Goal: Transaction & Acquisition: Obtain resource

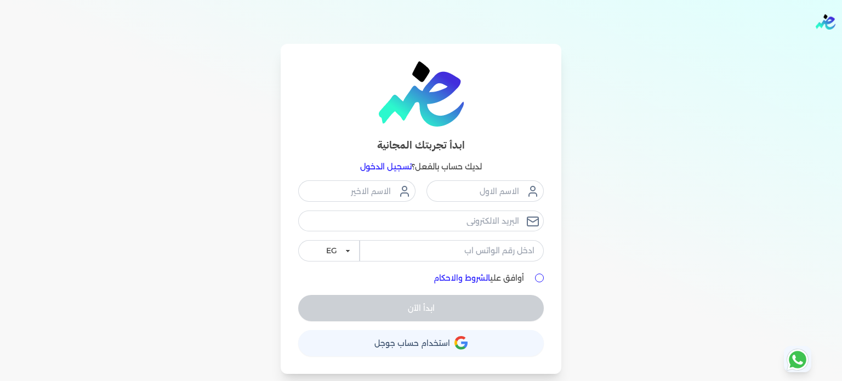
click at [449, 350] on button "حساب استخدام حساب جوجل" at bounding box center [420, 343] width 245 height 26
click at [535, 273] on div "أوافق علي الشروط والاحكام" at bounding box center [420, 278] width 245 height 12
click at [538, 277] on input "أوافق علي الشروط والاحكام" at bounding box center [539, 277] width 9 height 9
checkbox input "true"
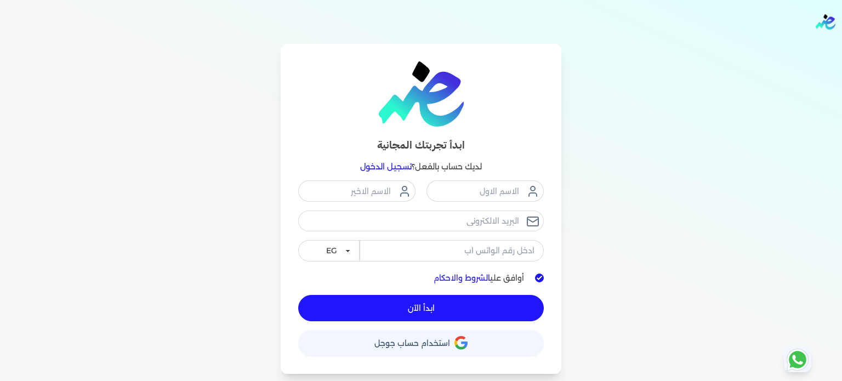
click at [831, 9] on nav "Toggle Navigation الاسعار العمولات مساعدة خدمة العملاء دليل المستخدم تسجيل الدخ…" at bounding box center [421, 22] width 842 height 44
click at [826, 17] on img "Global" at bounding box center [825, 21] width 20 height 15
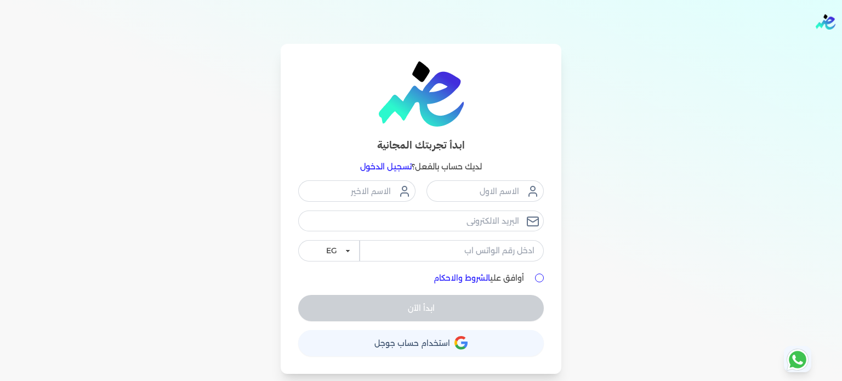
click at [392, 164] on link "تسجيل الدخول" at bounding box center [386, 167] width 52 height 10
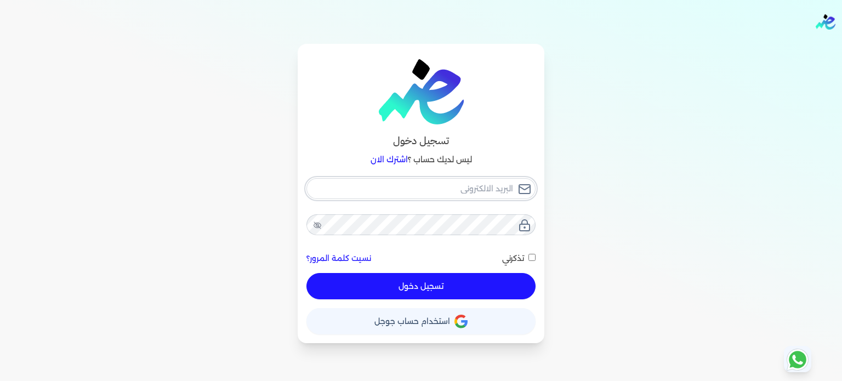
click at [442, 188] on input "email" at bounding box center [420, 188] width 229 height 21
type input "s"
checkbox input "false"
type input "solymo1995@gmail.com"
click at [520, 286] on button "تسجيل دخول" at bounding box center [420, 286] width 229 height 26
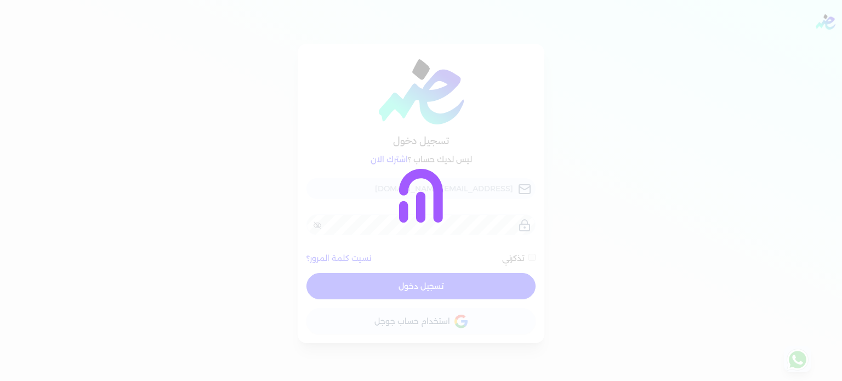
checkbox input "false"
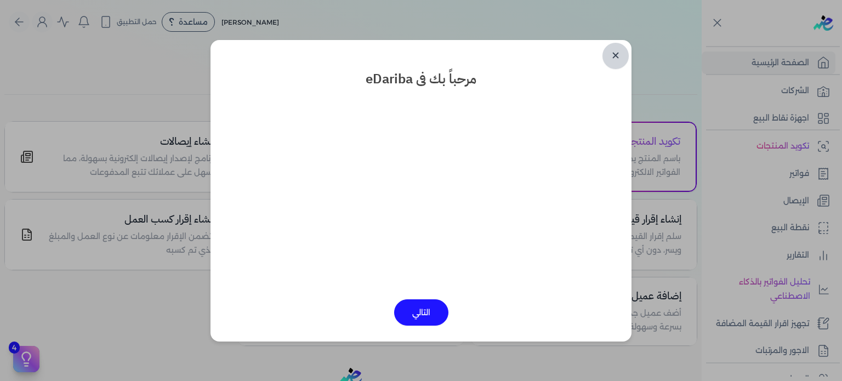
click at [614, 56] on link "✕" at bounding box center [615, 56] width 26 height 26
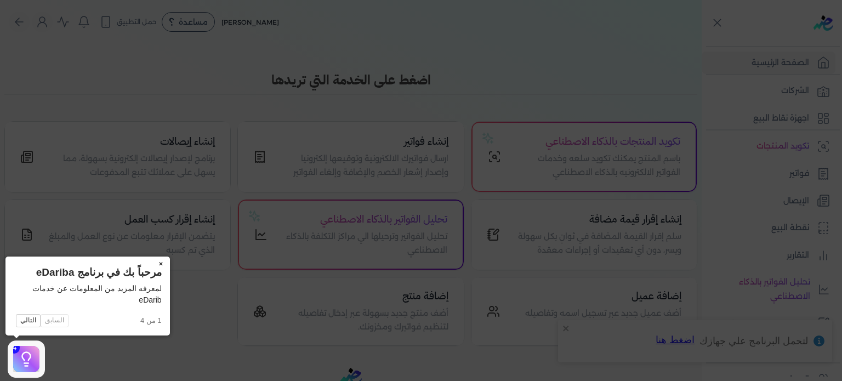
click at [161, 261] on button "×" at bounding box center [161, 263] width 18 height 15
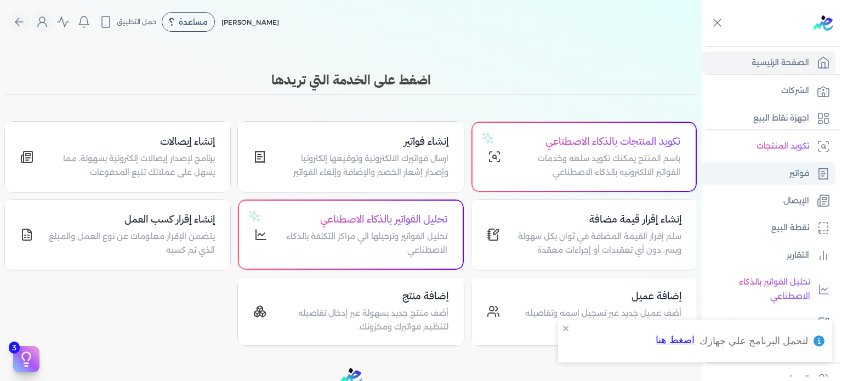
click at [802, 170] on p "فواتير" at bounding box center [799, 174] width 20 height 14
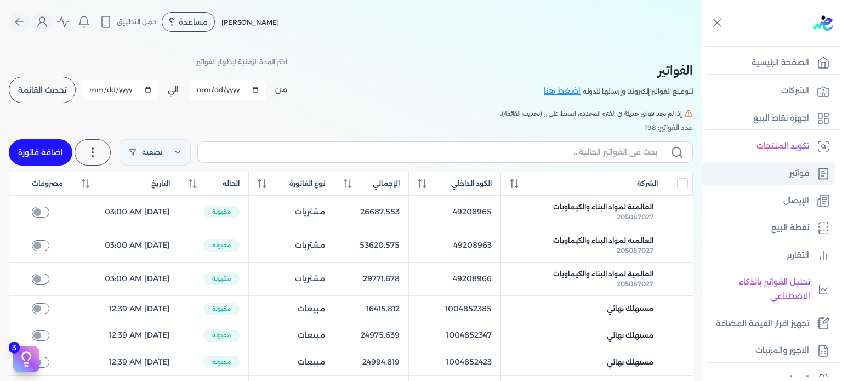
click at [802, 172] on p "فواتير" at bounding box center [799, 174] width 20 height 14
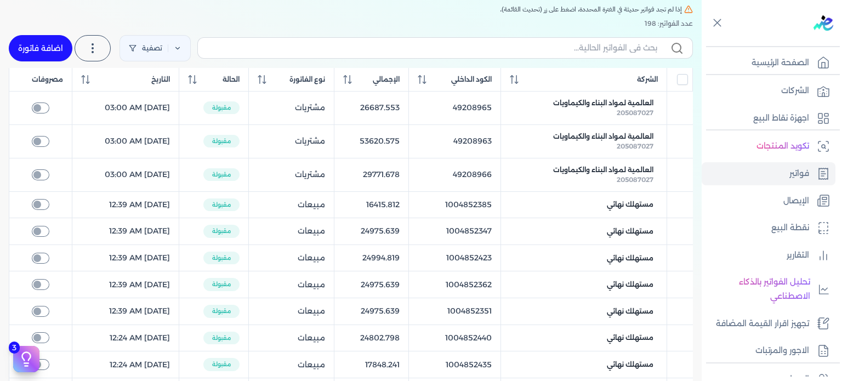
scroll to position [14, 0]
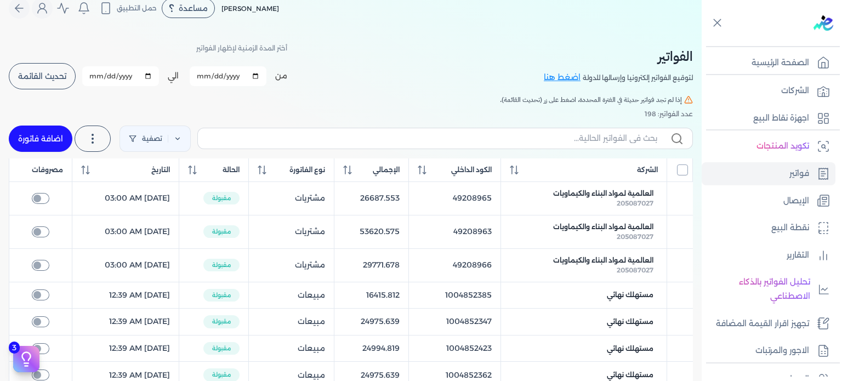
click at [679, 170] on input "All items unselected" at bounding box center [682, 169] width 11 height 11
checkbox input "true"
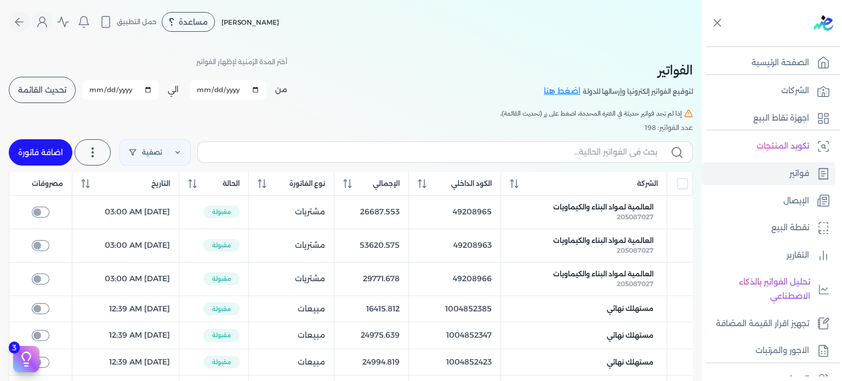
scroll to position [0, 0]
click at [47, 24] on icon "Global" at bounding box center [42, 21] width 13 height 13
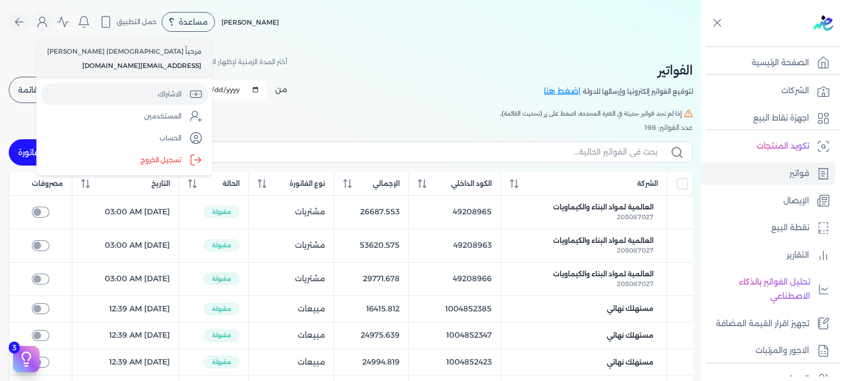
click at [88, 91] on link "الاشتراك" at bounding box center [124, 94] width 167 height 22
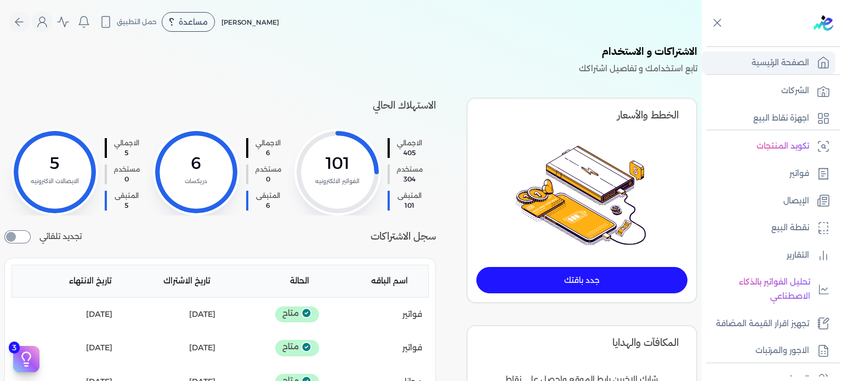
click at [774, 62] on p "الصفحة الرئيسية" at bounding box center [780, 63] width 58 height 14
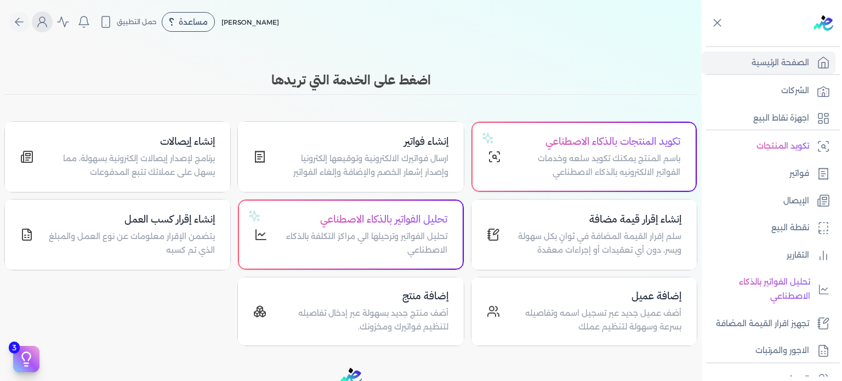
click at [45, 20] on icon "Global" at bounding box center [42, 21] width 13 height 13
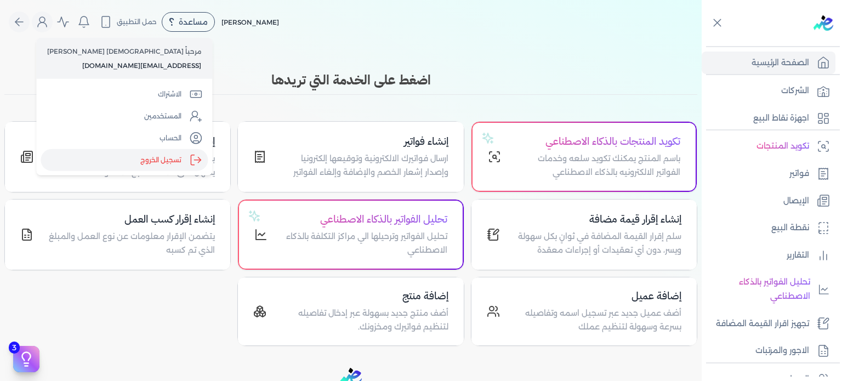
click at [96, 161] on label "تسجيل الخروج" at bounding box center [124, 160] width 167 height 22
click at [701, 44] on input "Close" at bounding box center [701, 44] width 0 height 0
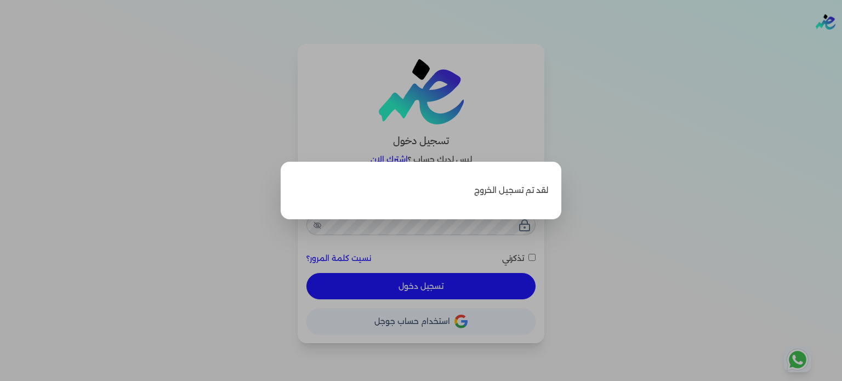
click at [245, 135] on label "Close" at bounding box center [421, 190] width 842 height 381
click at [841, 44] on input "Close" at bounding box center [842, 44] width 0 height 0
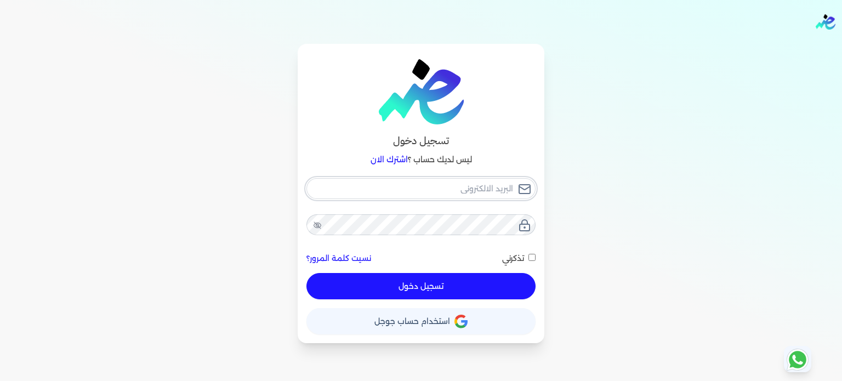
click at [468, 182] on input "email" at bounding box center [420, 188] width 229 height 21
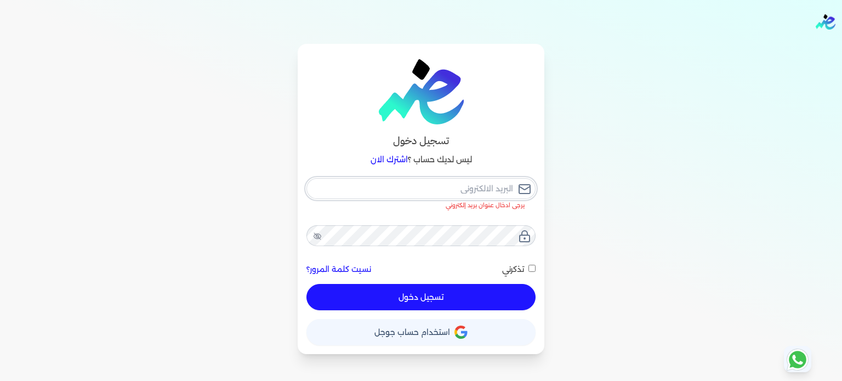
type input "[EMAIL_ADDRESS][DOMAIN_NAME]"
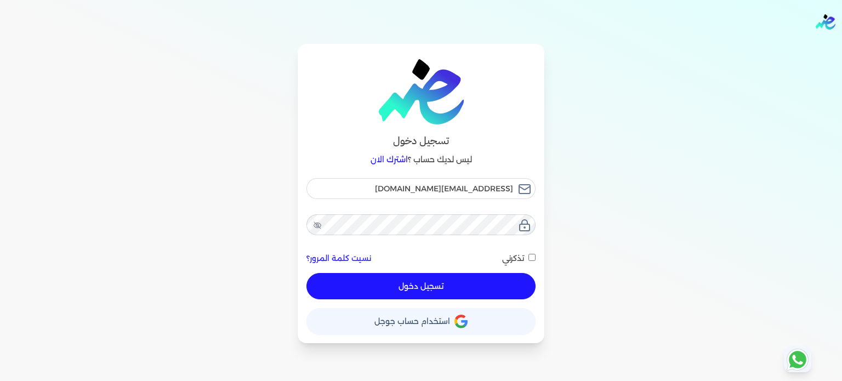
click at [445, 280] on button "تسجيل دخول" at bounding box center [420, 286] width 229 height 26
checkbox input "false"
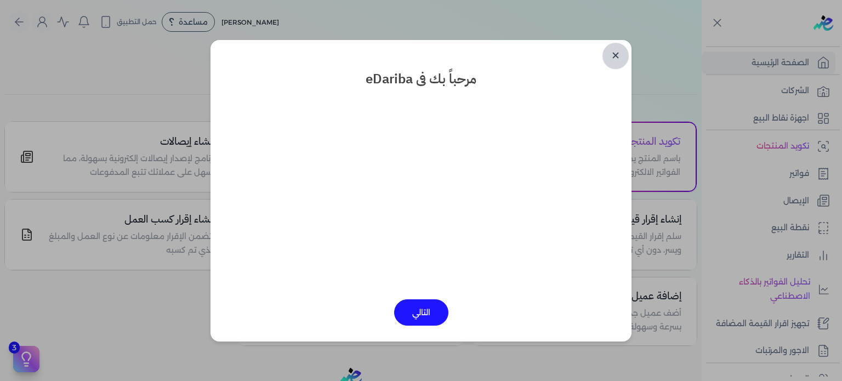
click at [622, 56] on link "✕" at bounding box center [615, 56] width 26 height 26
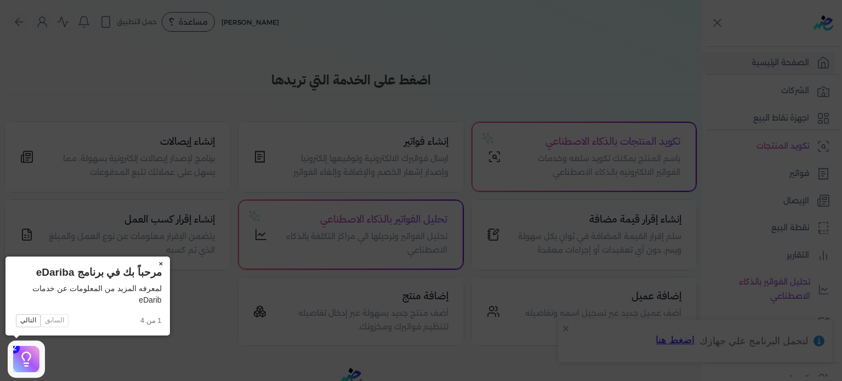
click at [159, 262] on button "×" at bounding box center [161, 263] width 18 height 15
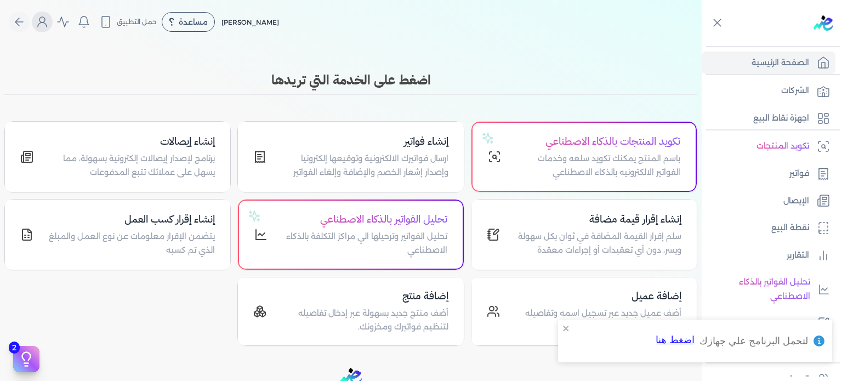
click at [48, 25] on icon "Global" at bounding box center [42, 21] width 13 height 13
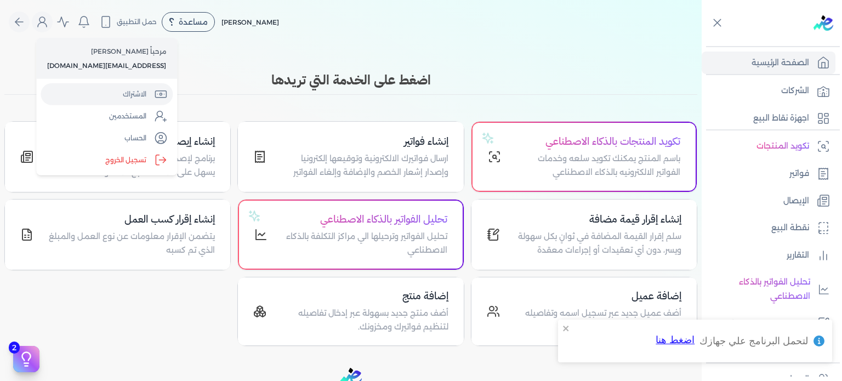
click at [133, 93] on link "الاشتراك" at bounding box center [107, 94] width 132 height 22
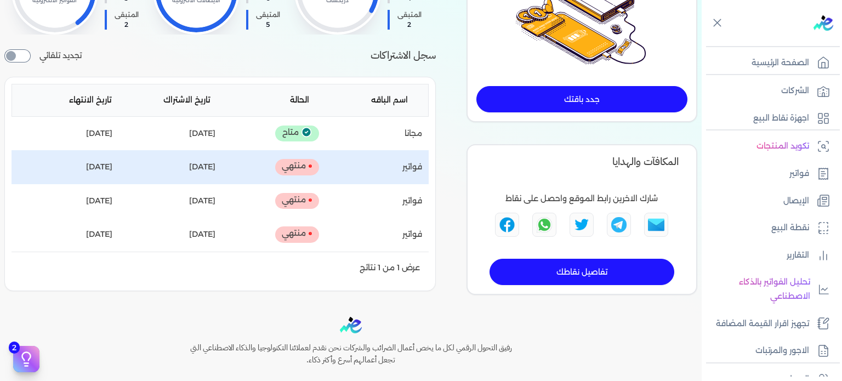
scroll to position [182, 0]
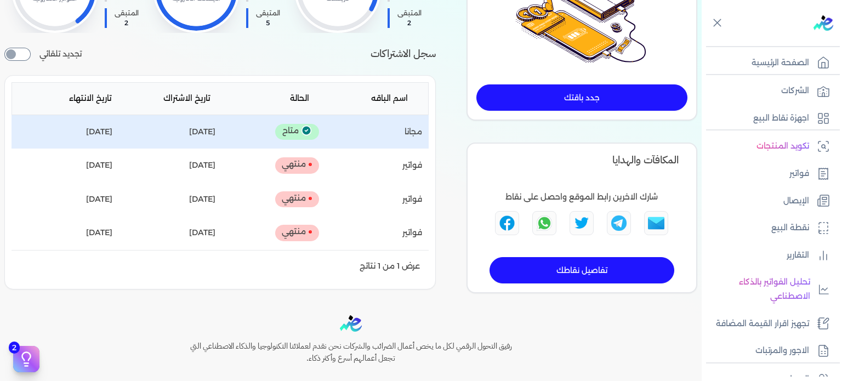
click at [296, 140] on p "متاح" at bounding box center [297, 132] width 44 height 16
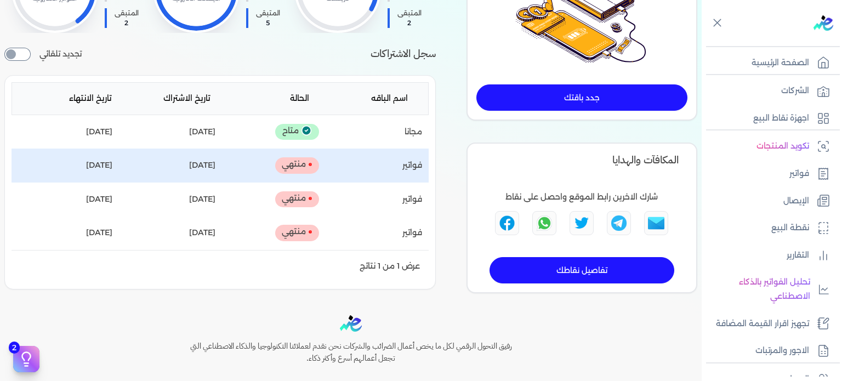
click at [293, 171] on p "منتهي" at bounding box center [297, 165] width 44 height 16
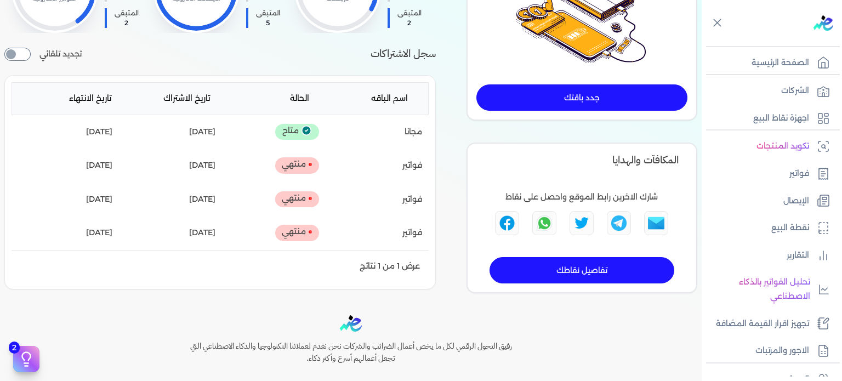
click at [570, 270] on link "تفاصيل نقاطك" at bounding box center [581, 270] width 185 height 26
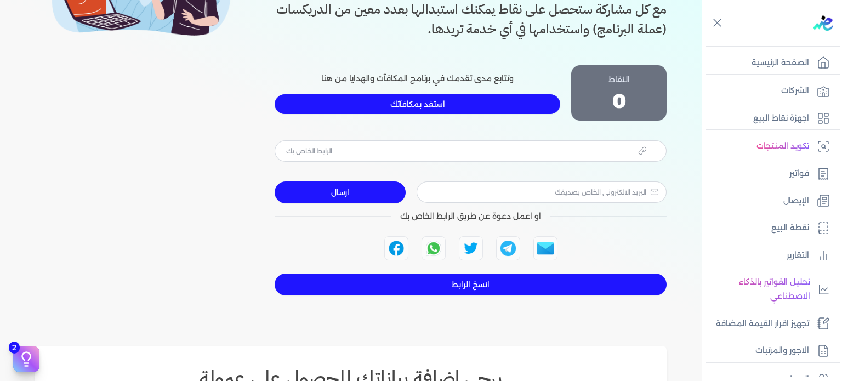
type input "https://app.edariba.com?ref=7j0cgf"
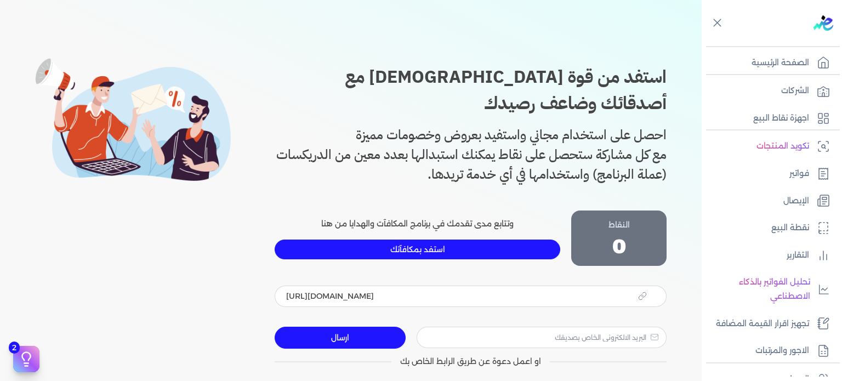
scroll to position [91, 0]
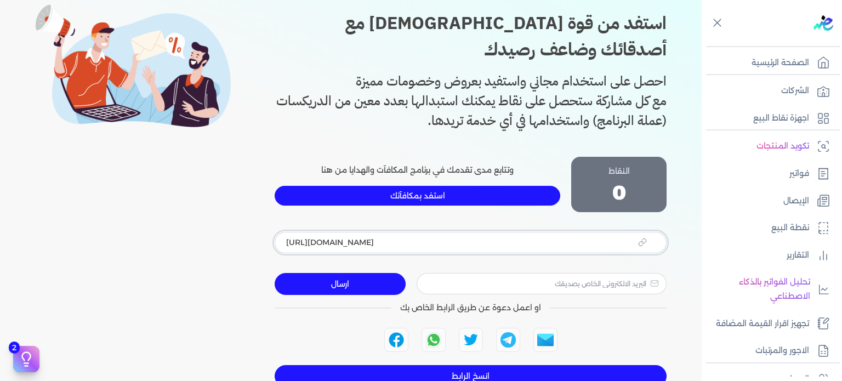
click at [643, 232] on input "[URL][DOMAIN_NAME]" at bounding box center [470, 242] width 392 height 21
click at [447, 273] on input "email" at bounding box center [541, 283] width 250 height 21
type input "a"
click at [462, 273] on input "email" at bounding box center [541, 283] width 250 height 21
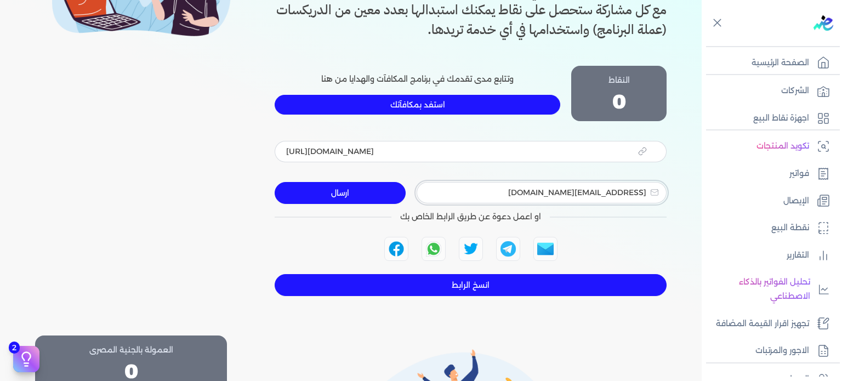
scroll to position [182, 0]
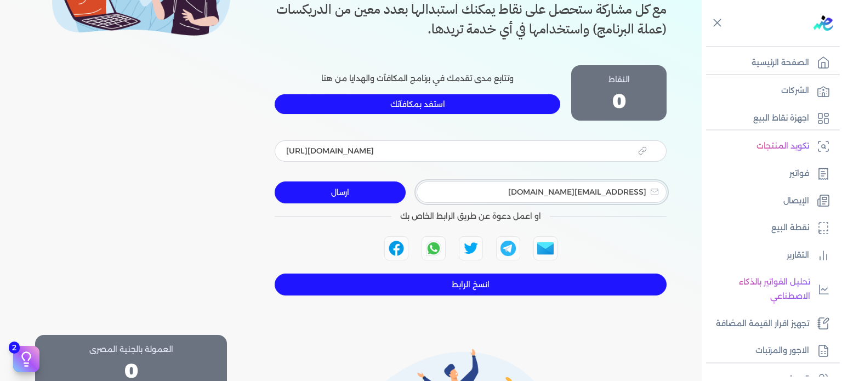
type input "[PERSON_NAME][EMAIL_ADDRESS][DOMAIN_NAME]"
click at [368, 181] on button "ارسال" at bounding box center [339, 192] width 130 height 22
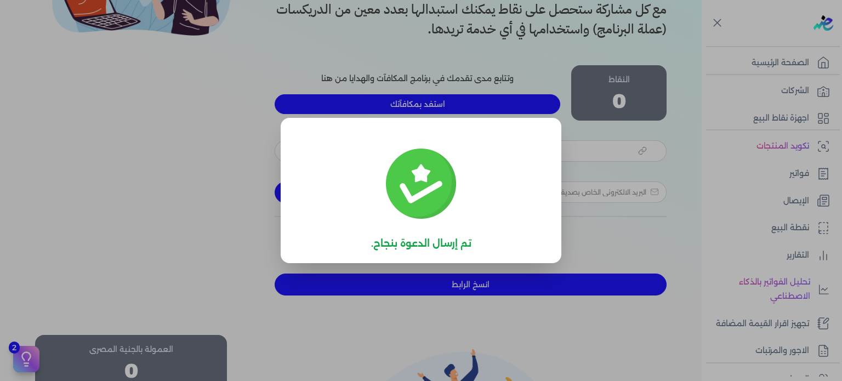
click at [238, 155] on label "Close" at bounding box center [421, 190] width 842 height 381
click at [666, 344] on input "Close" at bounding box center [666, 344] width 0 height 0
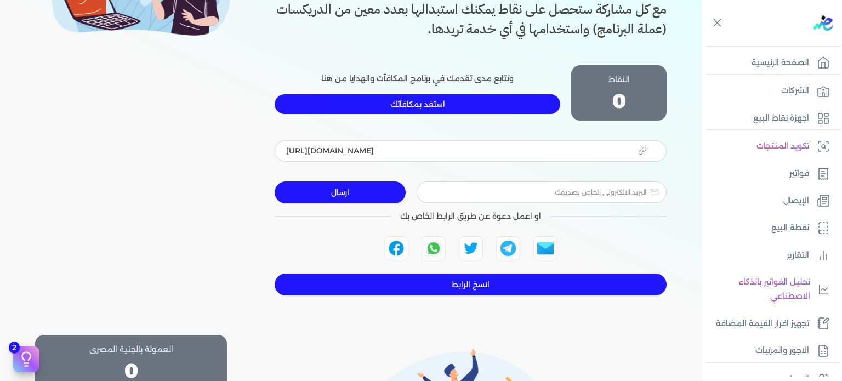
scroll to position [0, 0]
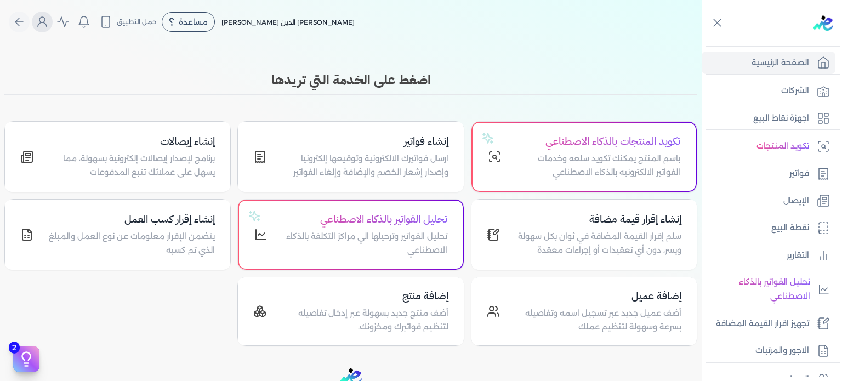
click at [42, 25] on icon "Global" at bounding box center [42, 21] width 13 height 13
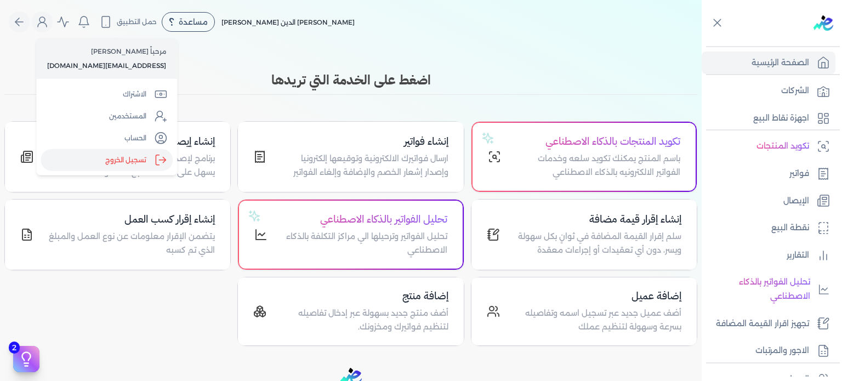
click at [96, 159] on label "تسجيل الخروج" at bounding box center [107, 160] width 132 height 22
click at [701, 44] on input "Close" at bounding box center [701, 44] width 0 height 0
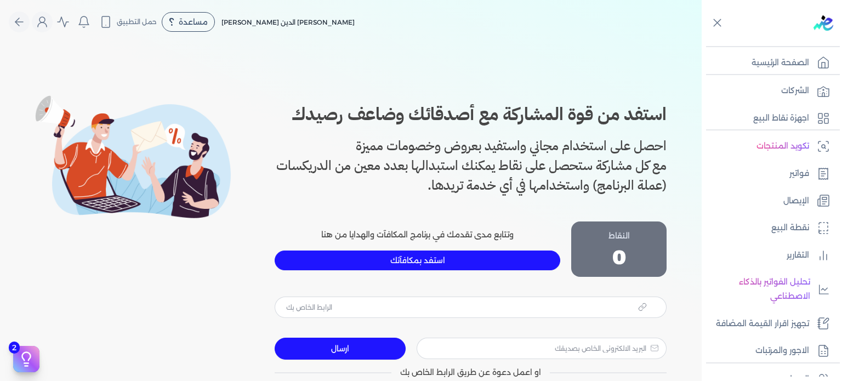
type input "https://app.edariba.com?ref=7j0cgf"
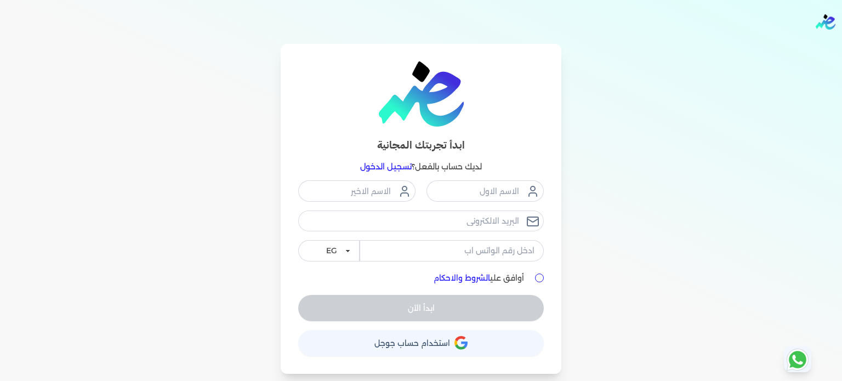
click at [395, 160] on p "لديك حساب بالفعل؟ تسجيل الدخول" at bounding box center [420, 167] width 245 height 14
click at [453, 348] on button "حساب استخدام حساب جوجل" at bounding box center [420, 343] width 245 height 26
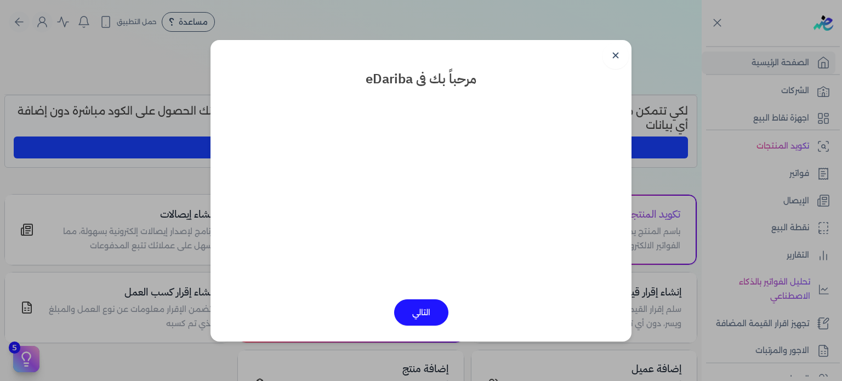
click at [611, 62] on link "✕" at bounding box center [615, 56] width 26 height 26
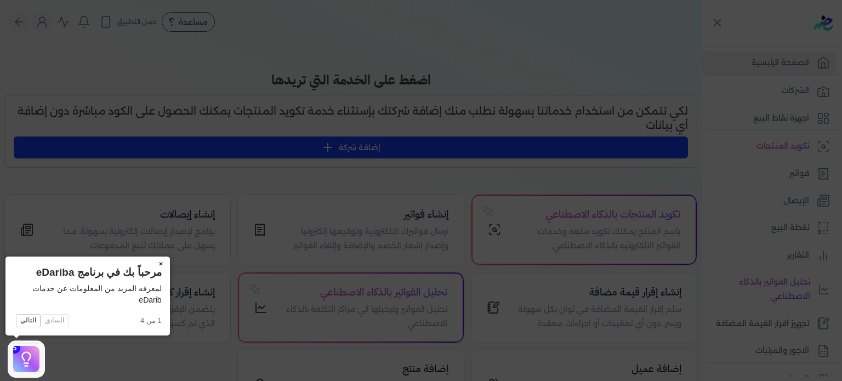
click at [162, 264] on button "×" at bounding box center [161, 263] width 18 height 15
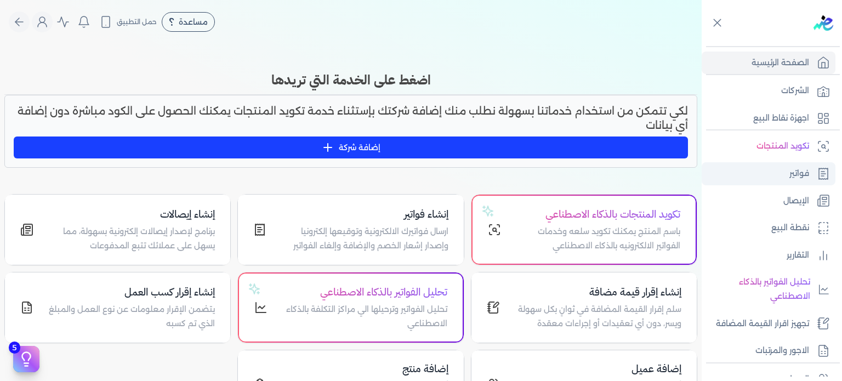
click at [785, 176] on link "فواتير" at bounding box center [768, 173] width 134 height 23
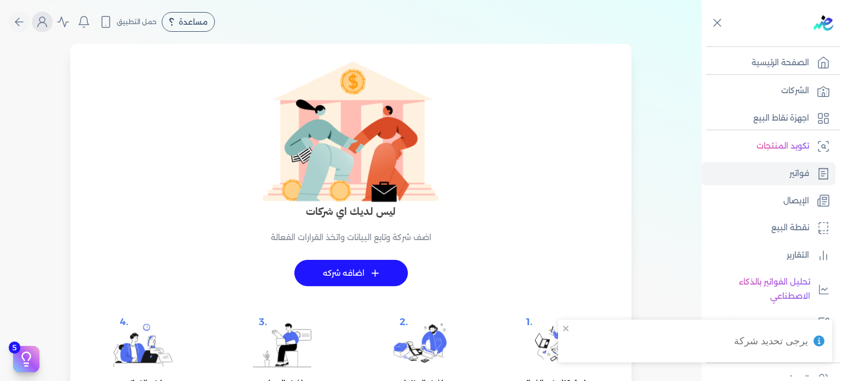
click at [49, 22] on icon "Global" at bounding box center [42, 21] width 13 height 13
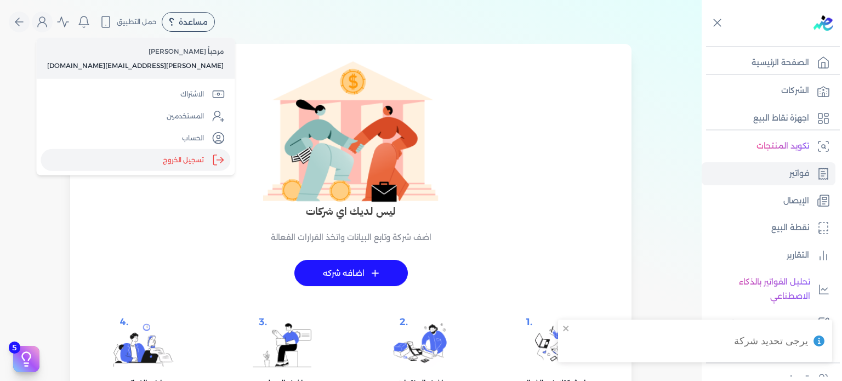
click at [118, 156] on label "تسجيل الخروج" at bounding box center [136, 160] width 190 height 22
click at [701, 44] on input "Close" at bounding box center [701, 44] width 0 height 0
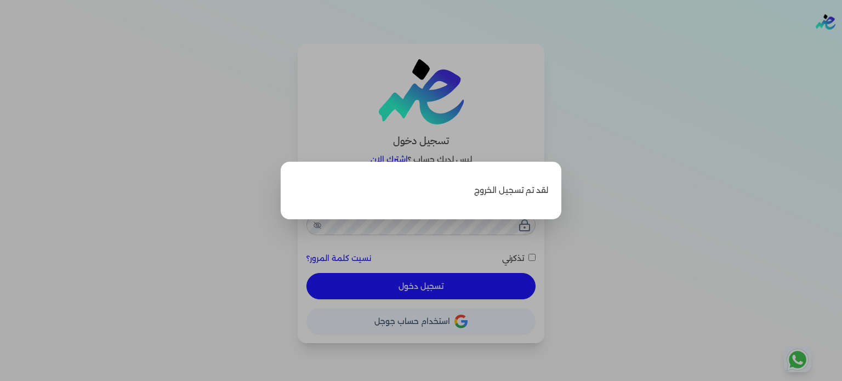
click at [157, 48] on label "Close" at bounding box center [421, 190] width 842 height 381
click at [841, 44] on input "Close" at bounding box center [842, 44] width 0 height 0
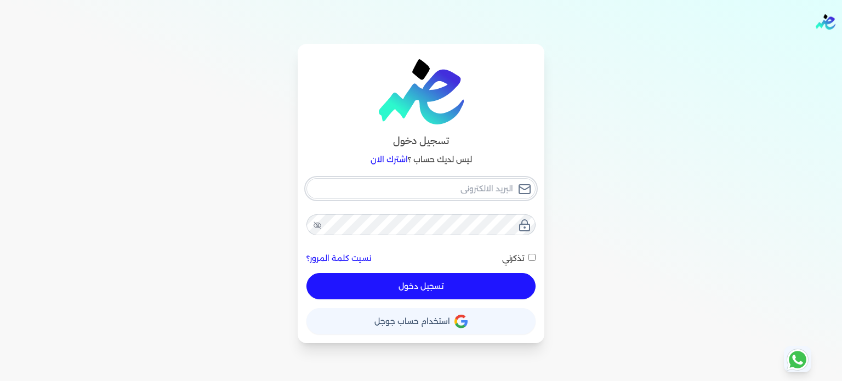
click at [465, 191] on input "email" at bounding box center [420, 188] width 229 height 21
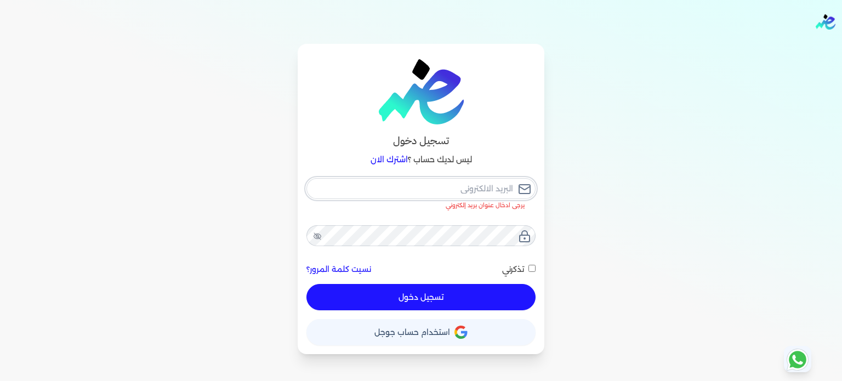
type input "[EMAIL_ADDRESS][DOMAIN_NAME]"
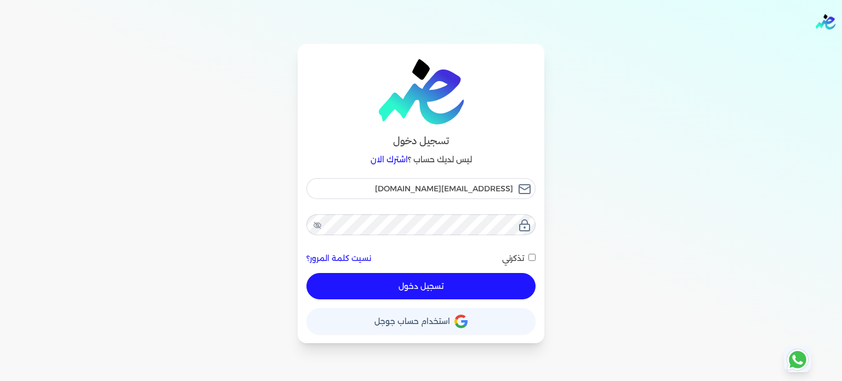
click at [432, 281] on button "تسجيل دخول" at bounding box center [420, 286] width 229 height 26
checkbox input "false"
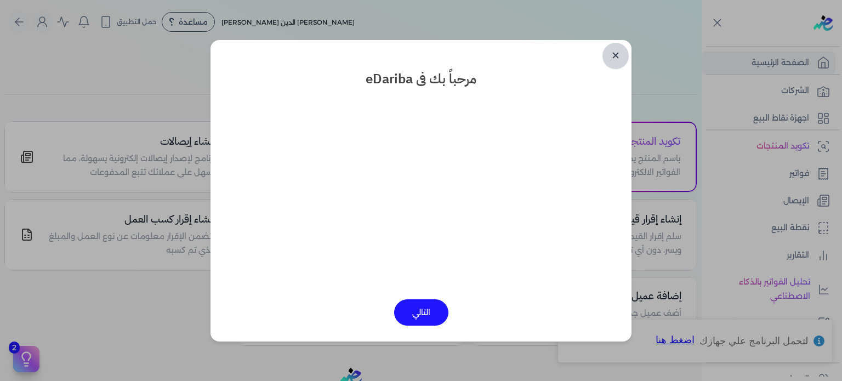
click at [608, 58] on link "✕" at bounding box center [615, 56] width 26 height 26
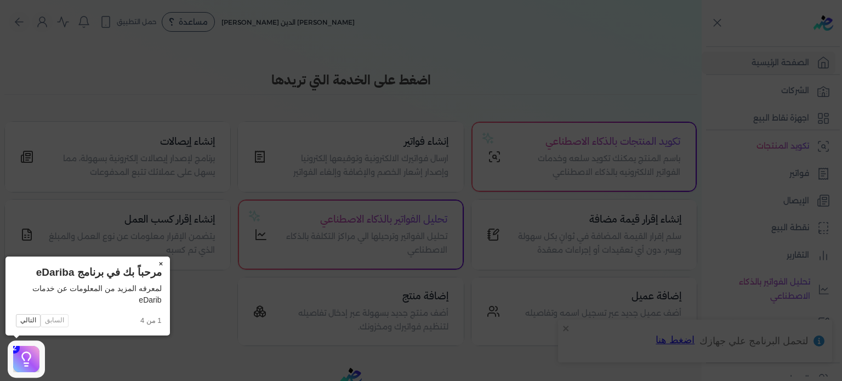
click at [160, 265] on button "×" at bounding box center [161, 263] width 18 height 15
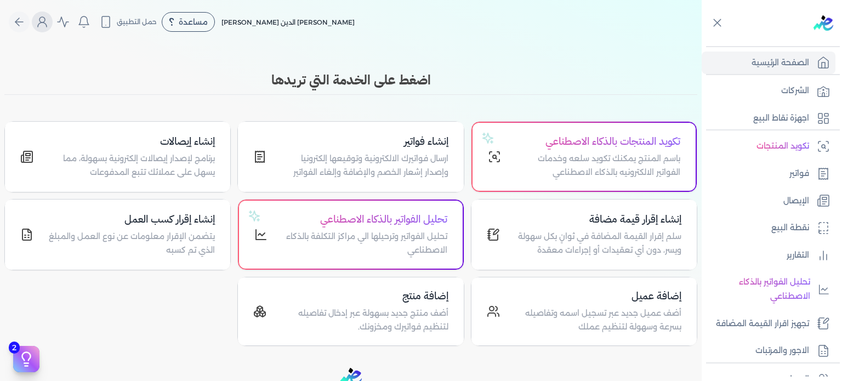
click at [48, 18] on icon "Global" at bounding box center [42, 21] width 13 height 13
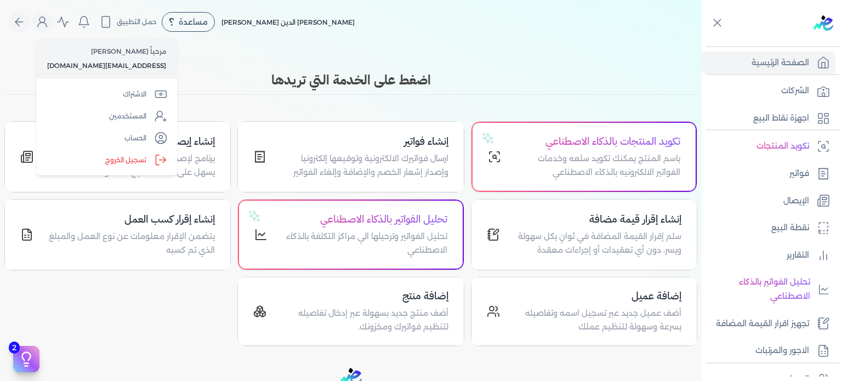
click at [127, 83] on div "مرحباً Ahmed Abdulfatah [EMAIL_ADDRESS][DOMAIN_NAME] الاشتراك المستخدمين الحساب…" at bounding box center [106, 107] width 141 height 138
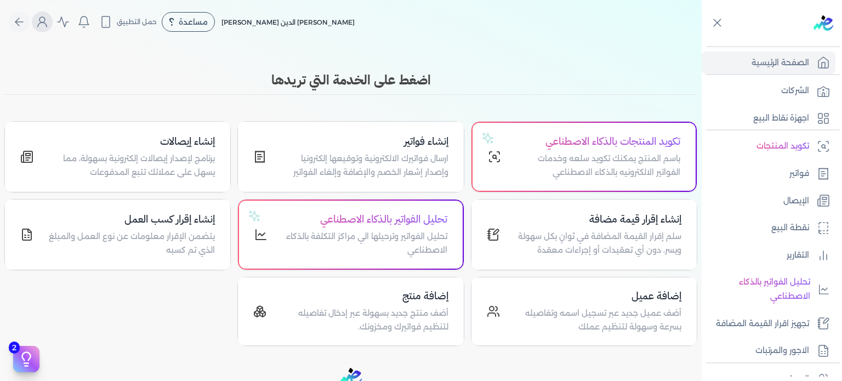
click at [53, 28] on button "Global" at bounding box center [42, 22] width 21 height 21
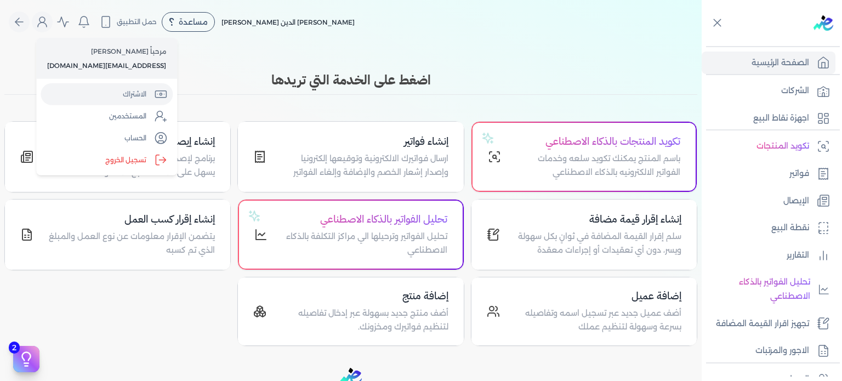
click at [130, 91] on link "الاشتراك" at bounding box center [107, 94] width 132 height 22
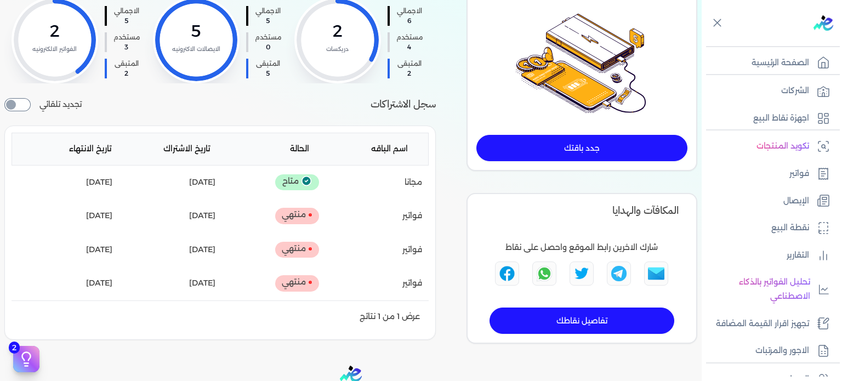
scroll to position [182, 0]
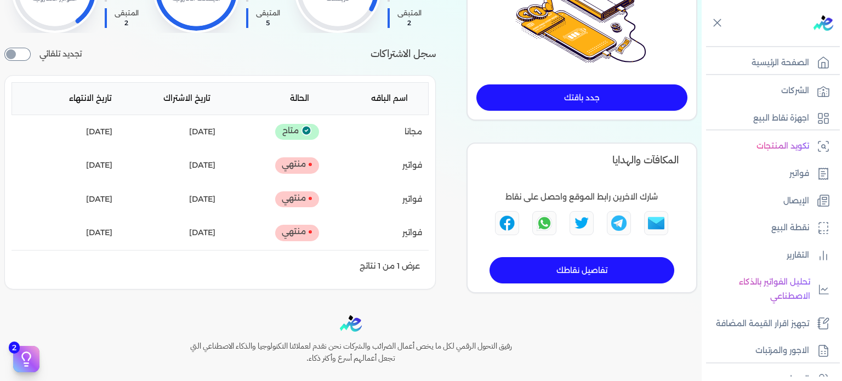
click at [566, 267] on link "تفاصيل نقاطك" at bounding box center [581, 270] width 185 height 26
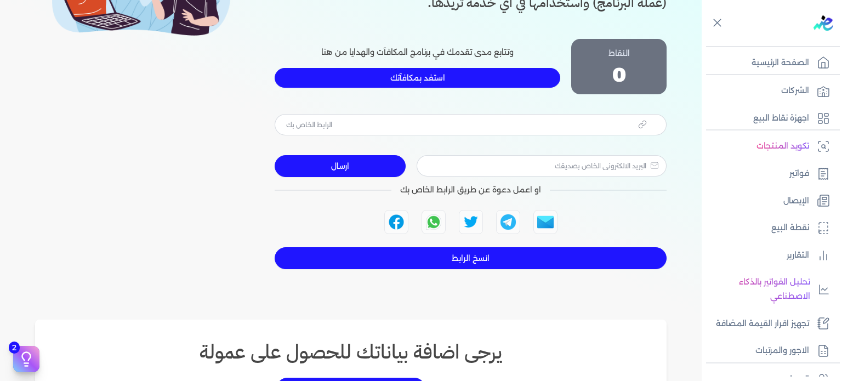
type input "[URL][DOMAIN_NAME]"
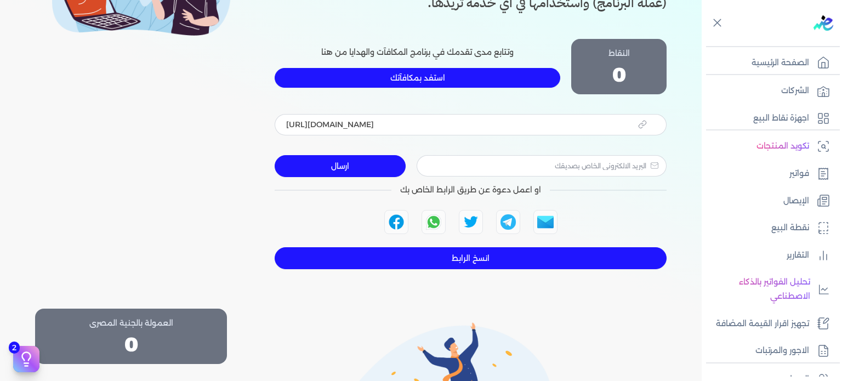
click at [494, 81] on link "استفد بمكافآتك" at bounding box center [416, 78] width 285 height 20
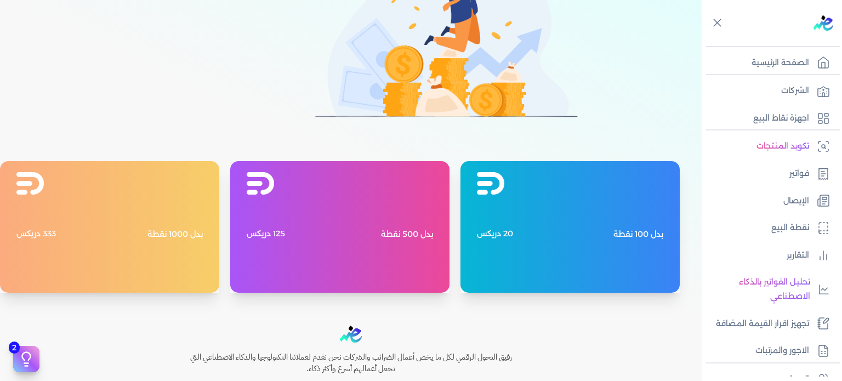
scroll to position [552, -2]
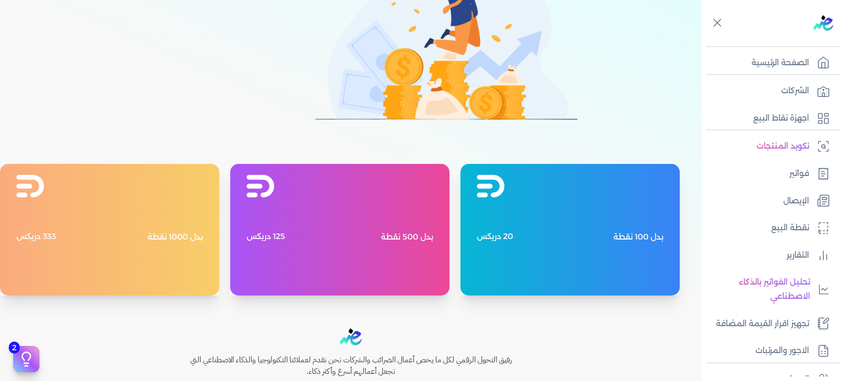
click at [563, 208] on div "بدل 100 نقطة 20 دريكس" at bounding box center [569, 229] width 219 height 131
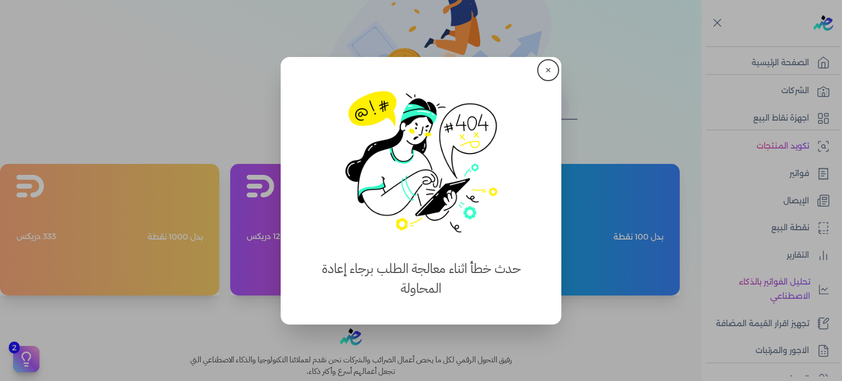
click at [544, 72] on button "✕" at bounding box center [548, 70] width 18 height 18
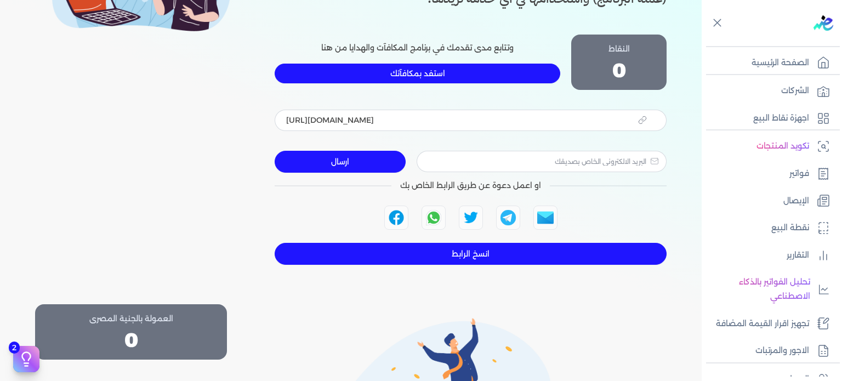
scroll to position [95, -2]
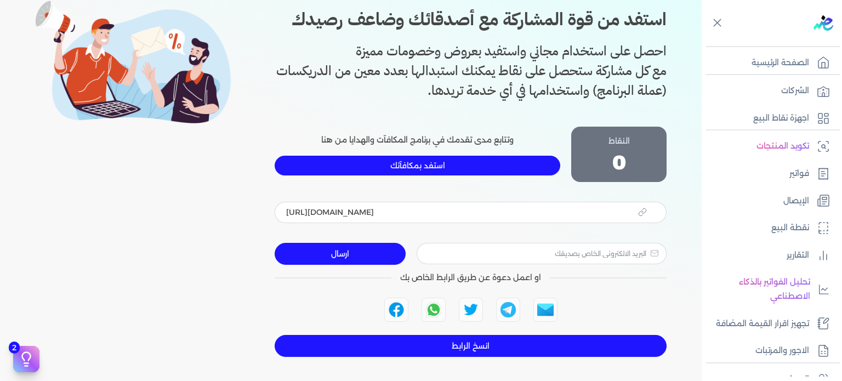
click at [624, 159] on div "0" at bounding box center [619, 162] width 14 height 22
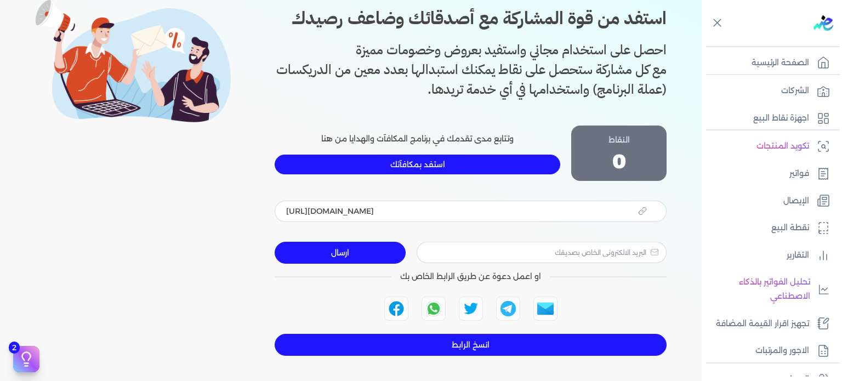
scroll to position [182, -2]
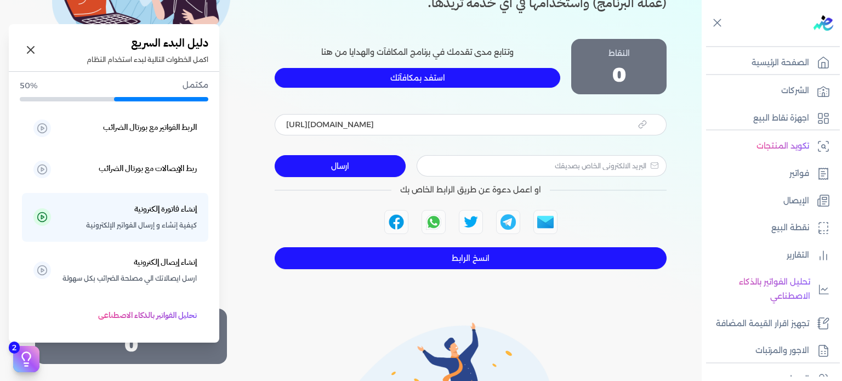
click at [27, 348] on button "2" at bounding box center [26, 359] width 26 height 26
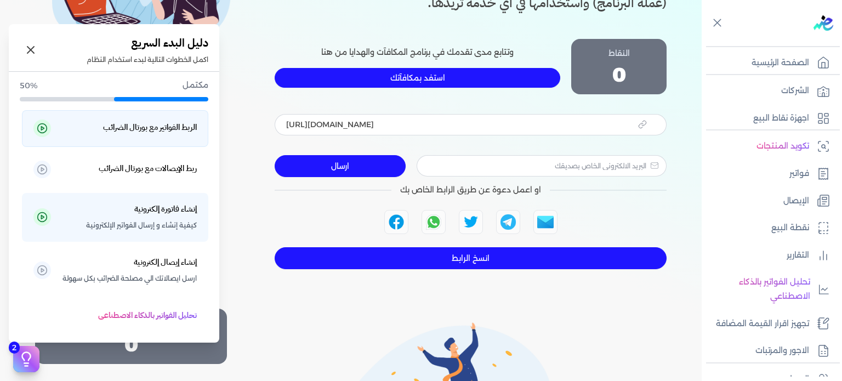
click at [51, 128] on link at bounding box center [42, 128] width 18 height 18
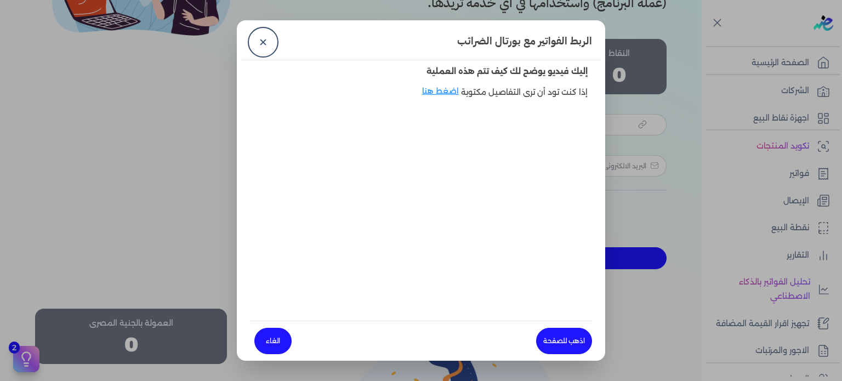
click at [275, 339] on link "الغاء" at bounding box center [272, 341] width 37 height 26
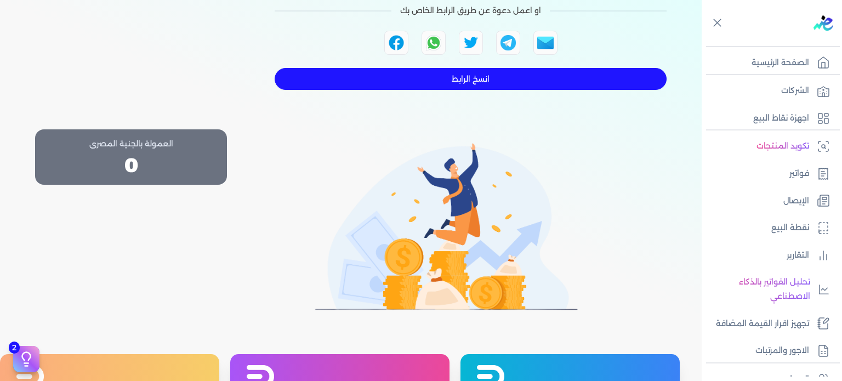
scroll to position [365, -2]
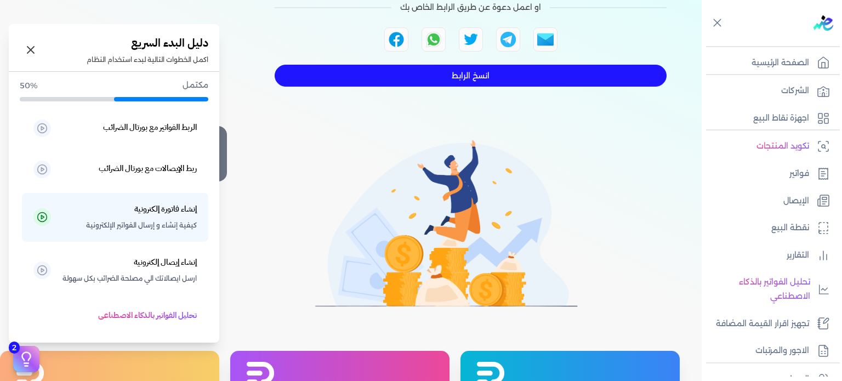
click at [33, 359] on button "2" at bounding box center [26, 359] width 26 height 26
